Goal: Transaction & Acquisition: Purchase product/service

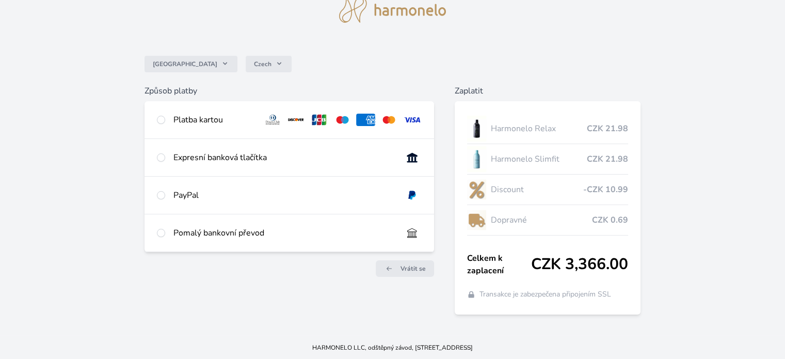
scroll to position [45, 0]
click at [160, 121] on input "radio" at bounding box center [161, 119] width 8 height 8
radio input "true"
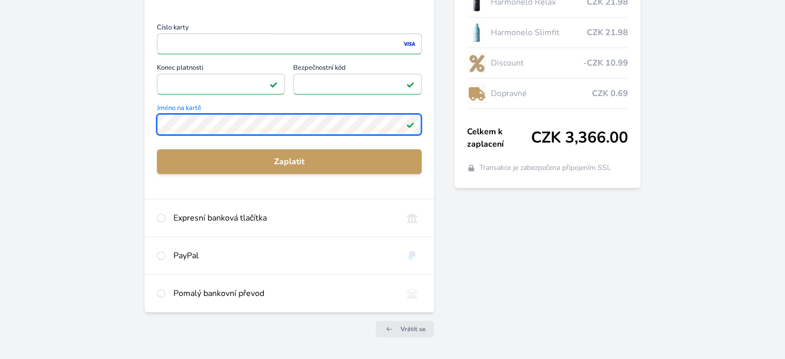
scroll to position [148, 0]
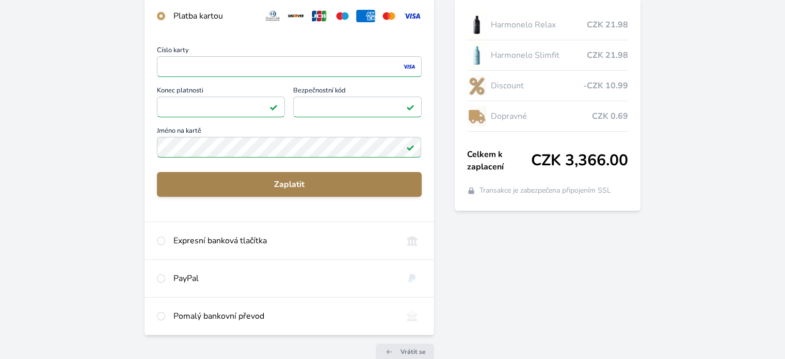
click at [303, 184] on span "Zaplatit" at bounding box center [289, 184] width 248 height 12
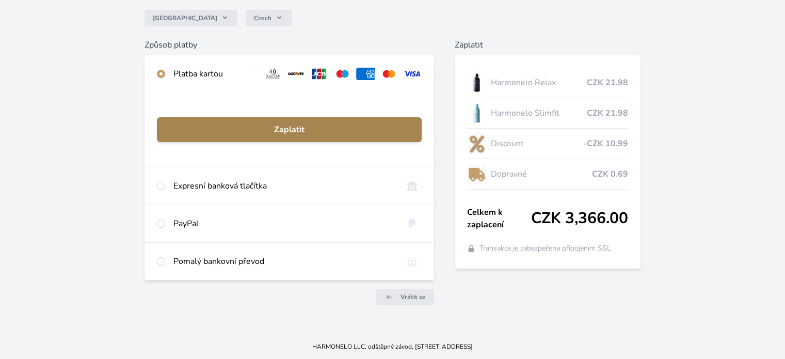
scroll to position [90, 0]
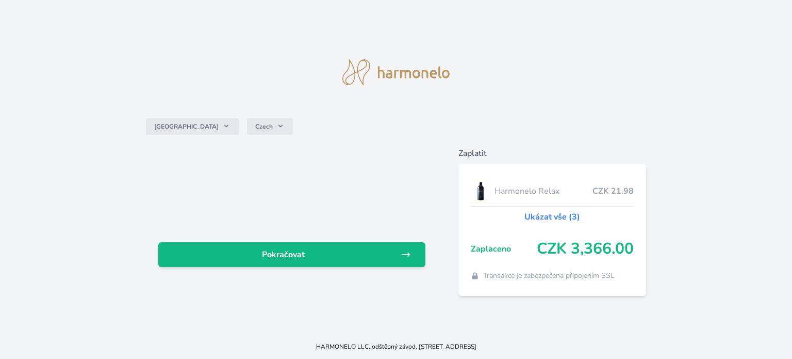
click at [559, 212] on link "Ukázat vše (3)" at bounding box center [553, 217] width 56 height 12
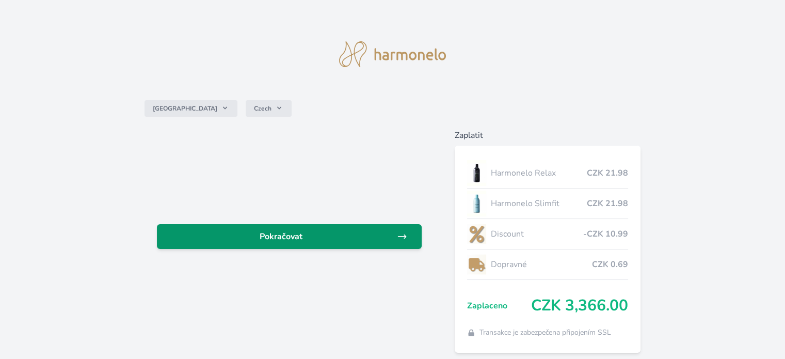
click at [285, 237] on span "Pokračovat" at bounding box center [280, 236] width 231 height 12
